Goal: Information Seeking & Learning: Understand process/instructions

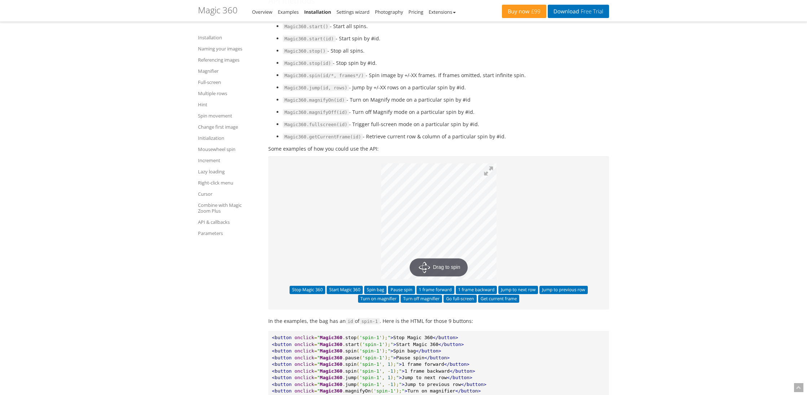
click at [346, 141] on ul "Magic360.start() - Start all spins. Magic360.start(id) - Start spin by #id. Mag…" at bounding box center [438, 81] width 341 height 119
click at [279, 261] on p "Drag to spin" at bounding box center [438, 222] width 327 height 118
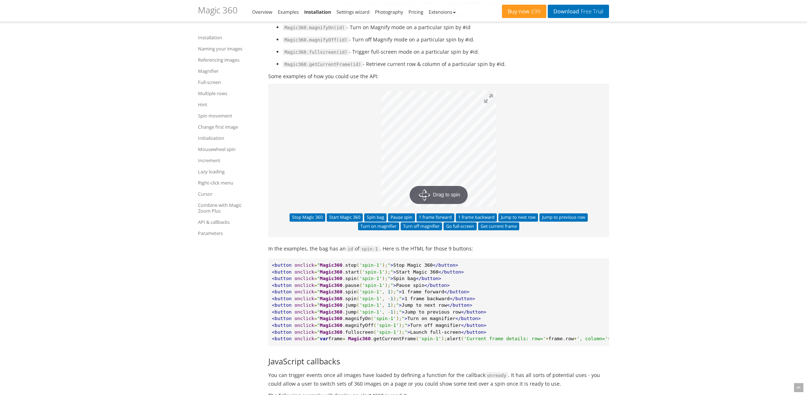
scroll to position [6450, 0]
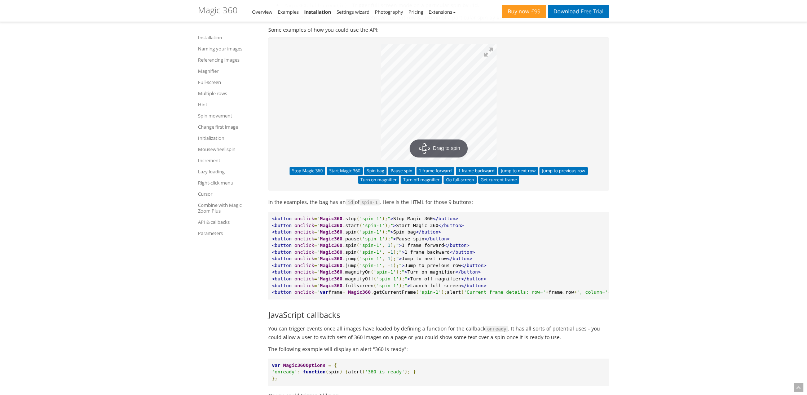
click at [271, 207] on p "In the examples, the bag has an id of spin-1 . Here is the HTML for those 9 but…" at bounding box center [438, 202] width 341 height 9
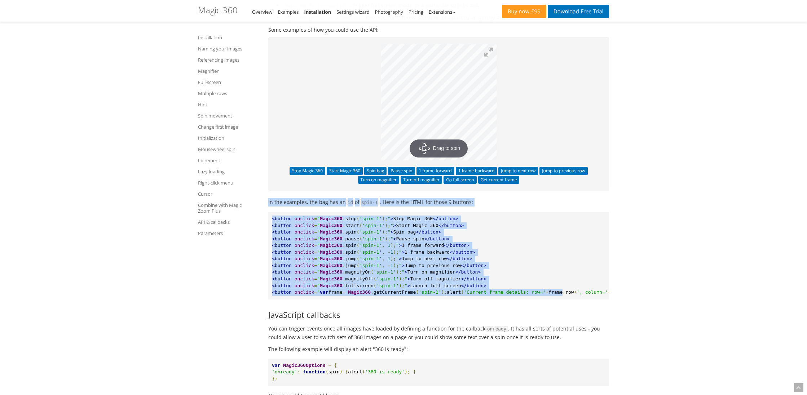
drag, startPoint x: 271, startPoint y: 264, endPoint x: 569, endPoint y: 355, distance: 311.7
click at [563, 295] on span "frame" at bounding box center [556, 292] width 14 height 5
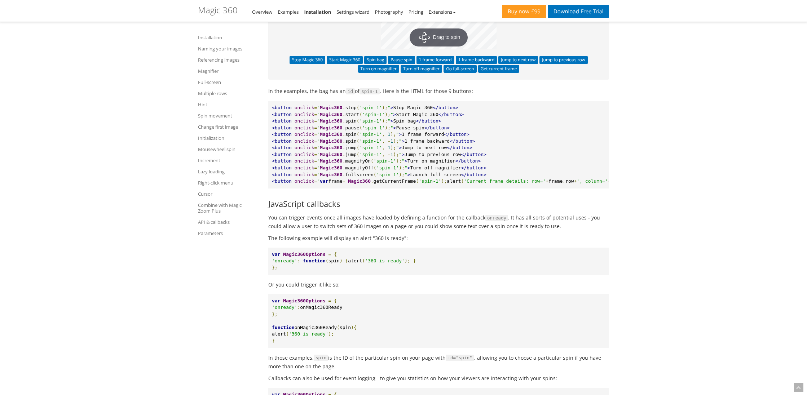
scroll to position [6566, 0]
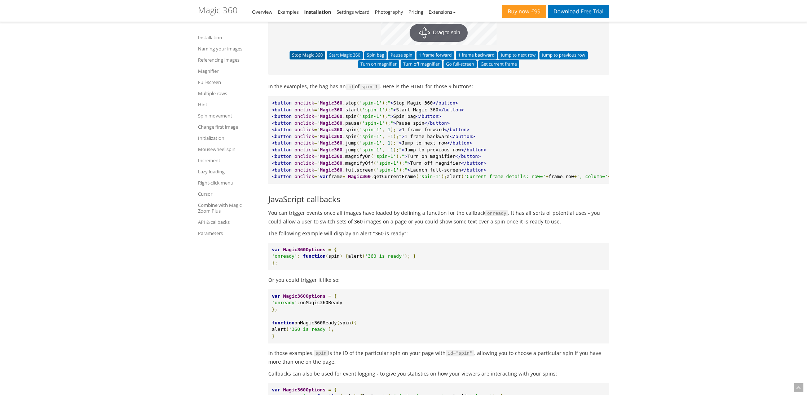
click at [302, 59] on button "Stop Magic 360" at bounding box center [308, 55] width 36 height 8
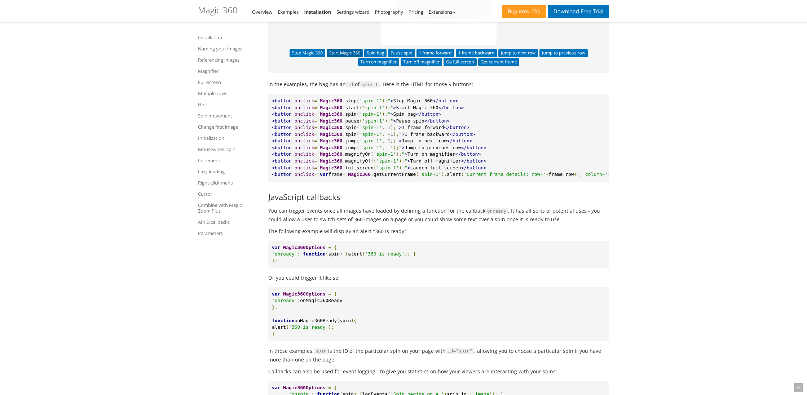
click at [345, 57] on button "Start Magic 360" at bounding box center [345, 53] width 36 height 8
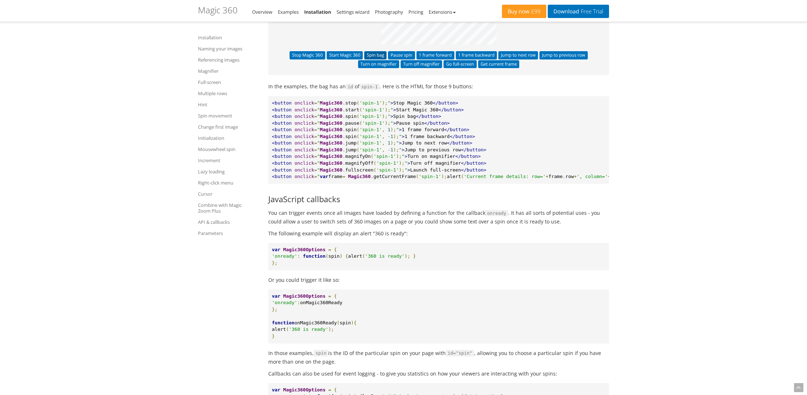
click at [374, 59] on button "Spin bag" at bounding box center [375, 55] width 22 height 8
click at [404, 59] on button "Pause spin" at bounding box center [401, 55] width 27 height 8
click at [445, 59] on button "1 frame forward" at bounding box center [436, 55] width 38 height 8
click at [474, 59] on button "1 frame backward" at bounding box center [476, 55] width 41 height 8
click at [518, 59] on button "Jump to next row" at bounding box center [519, 55] width 40 height 8
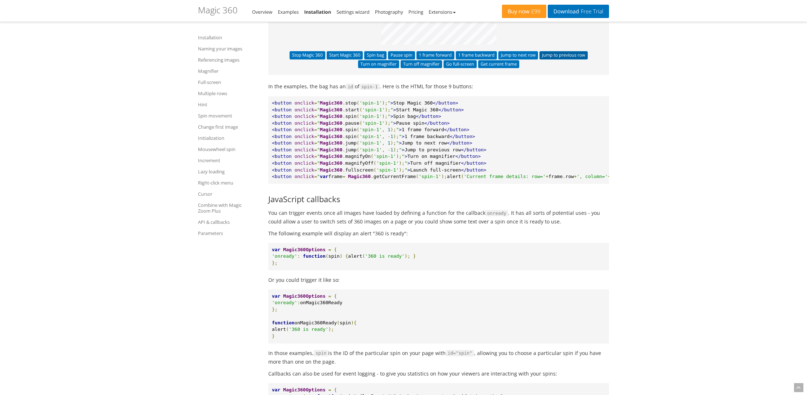
click at [558, 59] on button "Jump to previous row" at bounding box center [564, 55] width 48 height 8
click at [380, 68] on button "Turn on magnifier" at bounding box center [378, 64] width 41 height 8
click at [424, 68] on button "Turn off magnifier" at bounding box center [421, 64] width 41 height 8
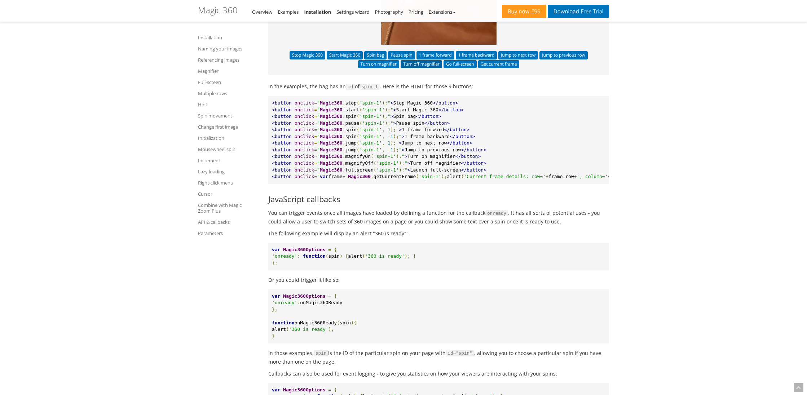
click at [413, 68] on button "Turn off magnifier" at bounding box center [421, 64] width 41 height 8
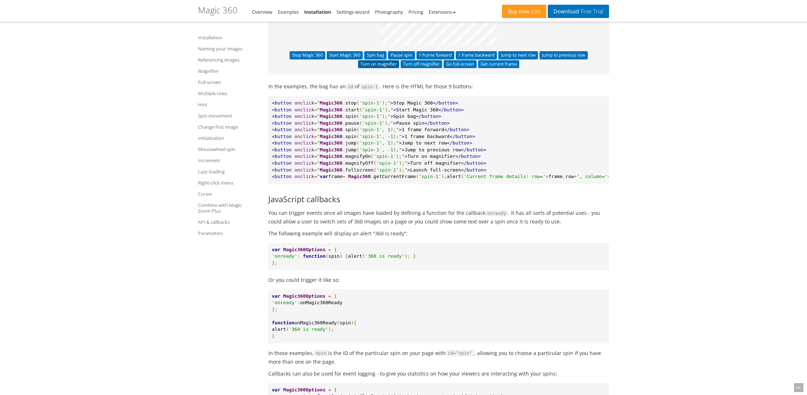
click at [390, 68] on button "Turn on magnifier" at bounding box center [378, 64] width 41 height 8
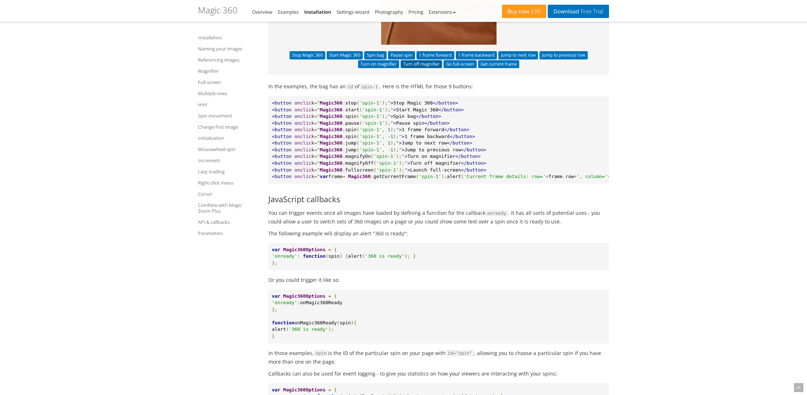
click at [424, 68] on button "Turn off magnifier" at bounding box center [421, 64] width 41 height 8
click at [432, 68] on button "Turn off magnifier" at bounding box center [421, 64] width 41 height 8
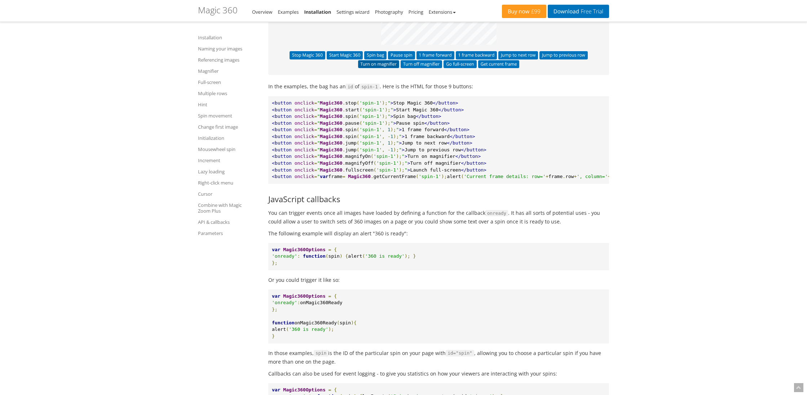
click at [381, 68] on button "Turn on magnifier" at bounding box center [378, 64] width 41 height 8
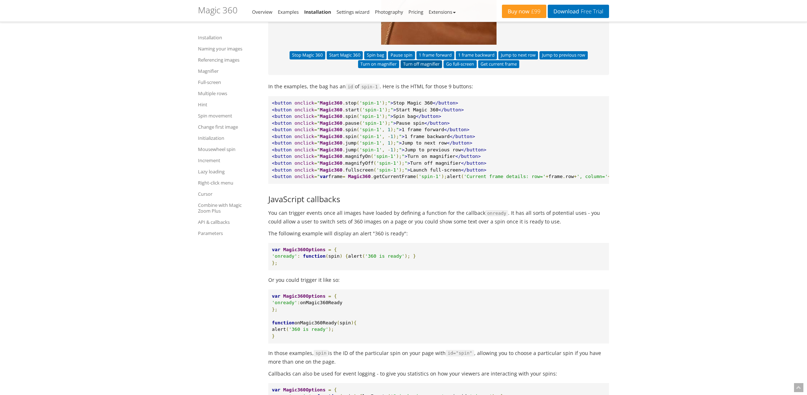
click at [416, 68] on button "Turn off magnifier" at bounding box center [421, 64] width 41 height 8
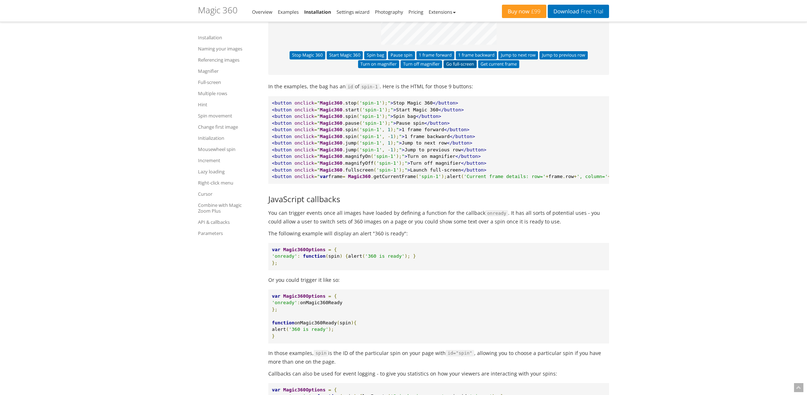
click at [463, 68] on button "Go full-screen" at bounding box center [460, 64] width 33 height 8
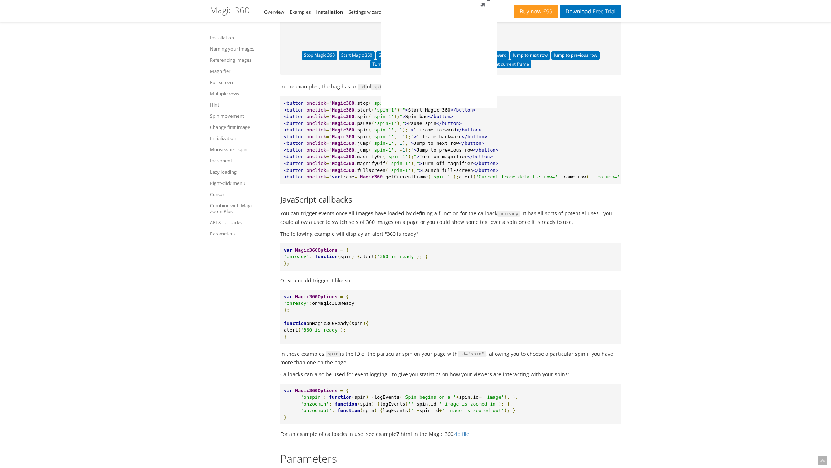
click at [497, 13] on button at bounding box center [486, 2] width 22 height 22
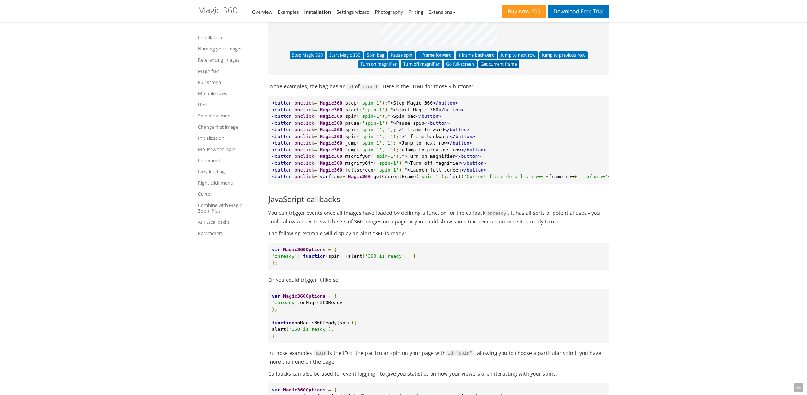
click at [489, 68] on button "Get current frame" at bounding box center [498, 64] width 41 height 8
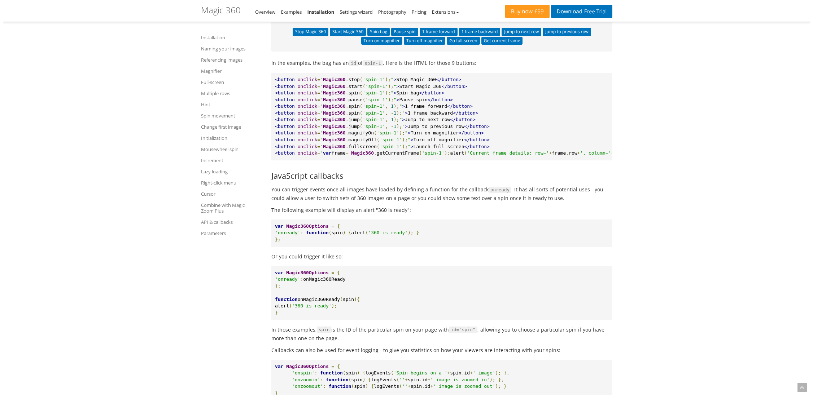
scroll to position [6519, 0]
